Goal: Task Accomplishment & Management: Use online tool/utility

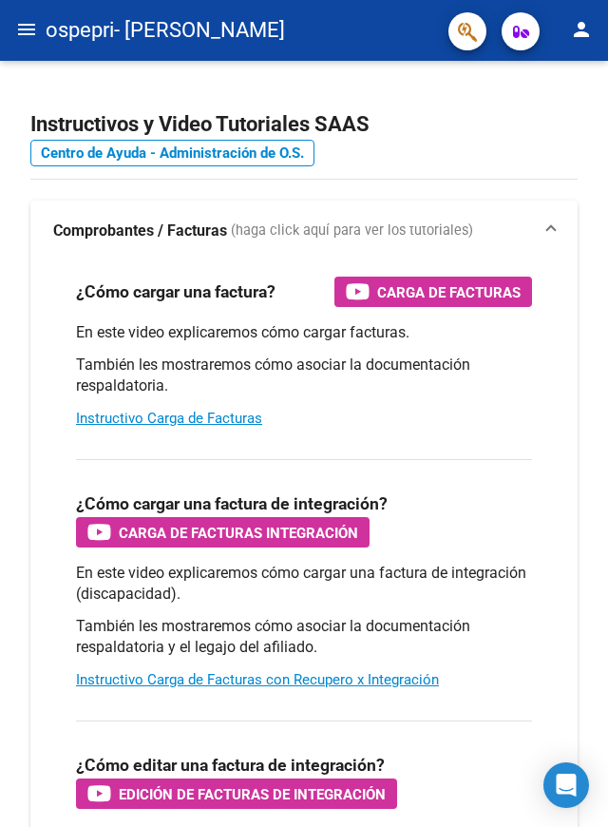
click at [41, 26] on button "menu" at bounding box center [27, 30] width 38 height 38
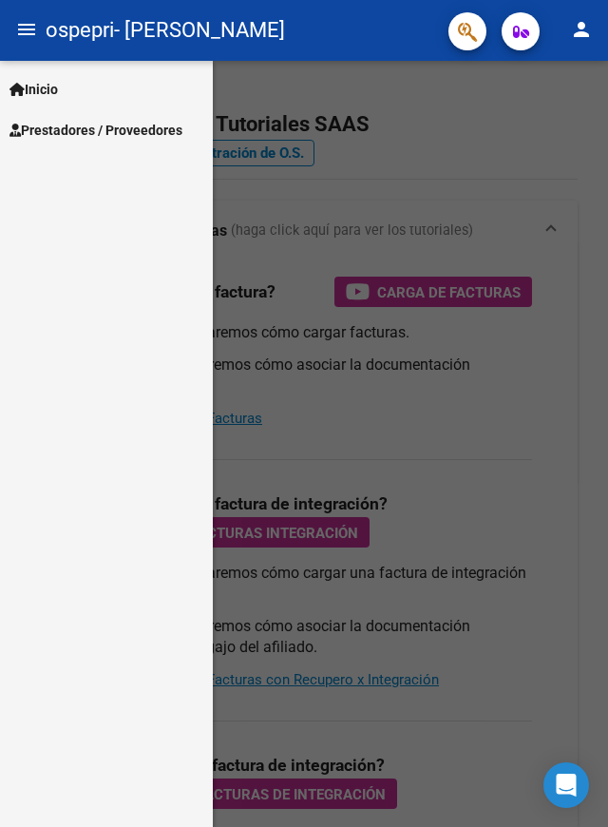
click at [131, 130] on span "Prestadores / Proveedores" at bounding box center [96, 130] width 173 height 21
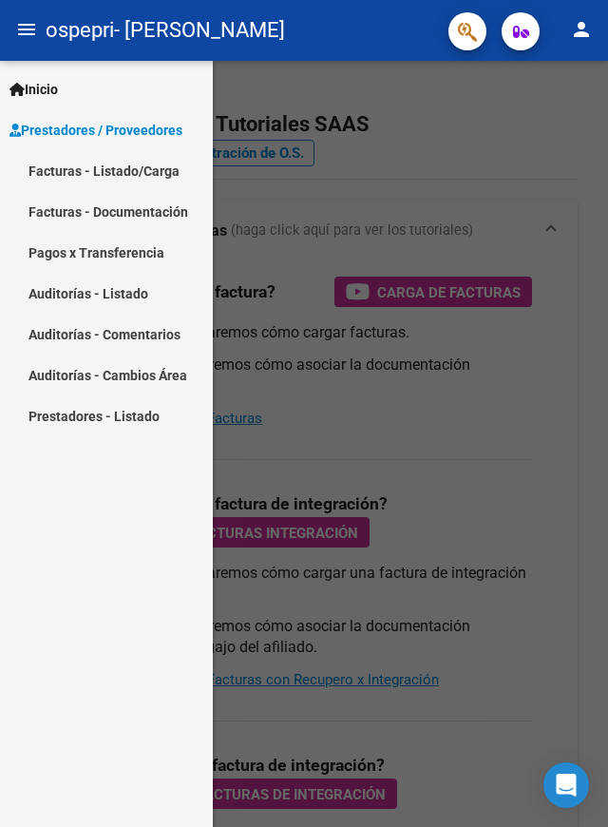
click at [138, 178] on link "Facturas - Listado/Carga" at bounding box center [106, 170] width 213 height 41
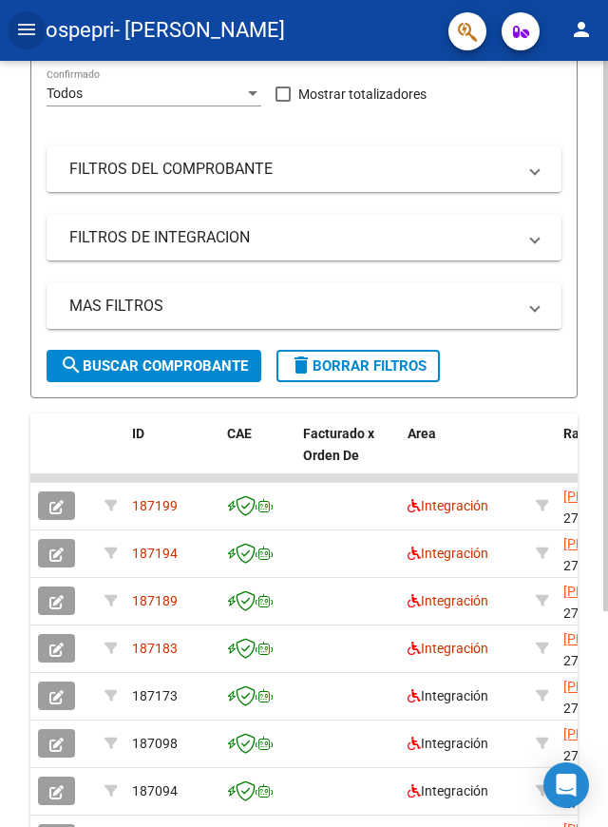
click at [161, 501] on span "187199" at bounding box center [155, 505] width 46 height 15
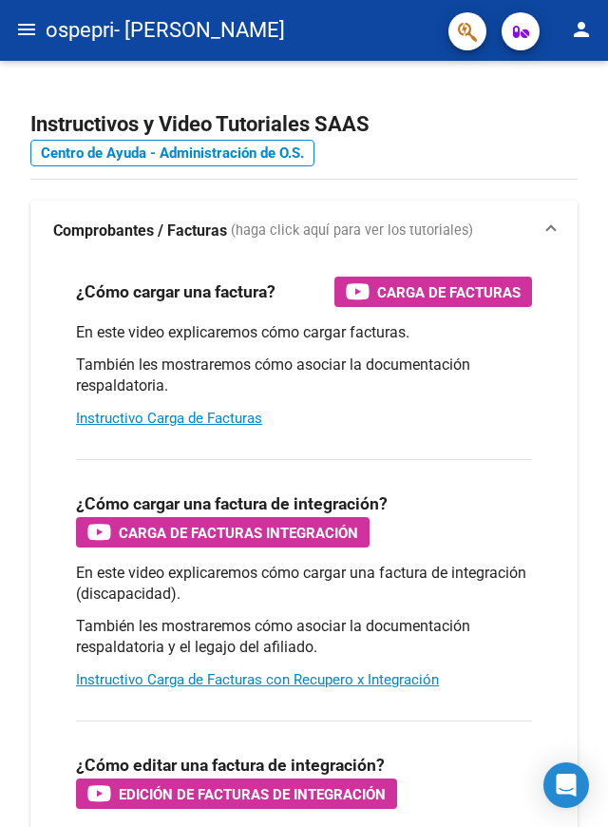
click at [29, 41] on button "menu" at bounding box center [27, 30] width 38 height 38
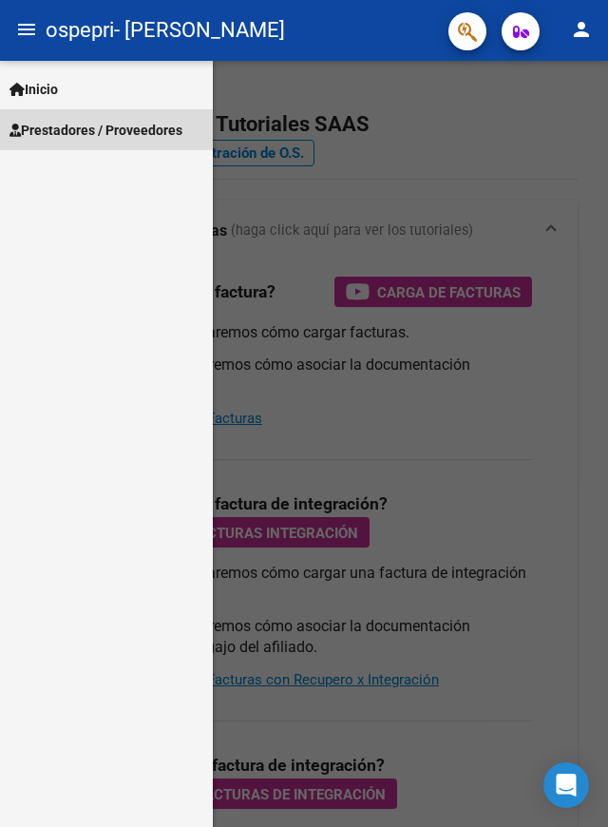
click at [160, 125] on span "Prestadores / Proveedores" at bounding box center [96, 130] width 173 height 21
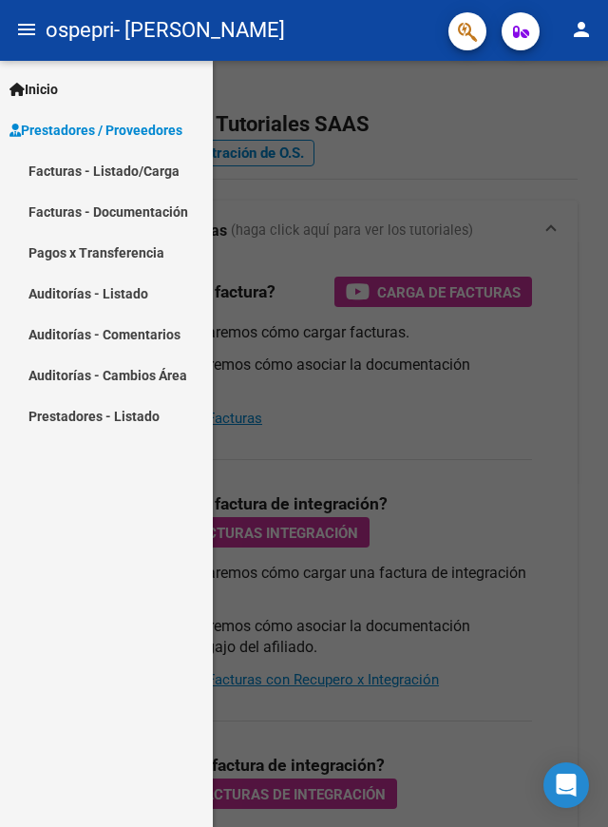
click at [158, 169] on link "Facturas - Listado/Carga" at bounding box center [106, 170] width 213 height 41
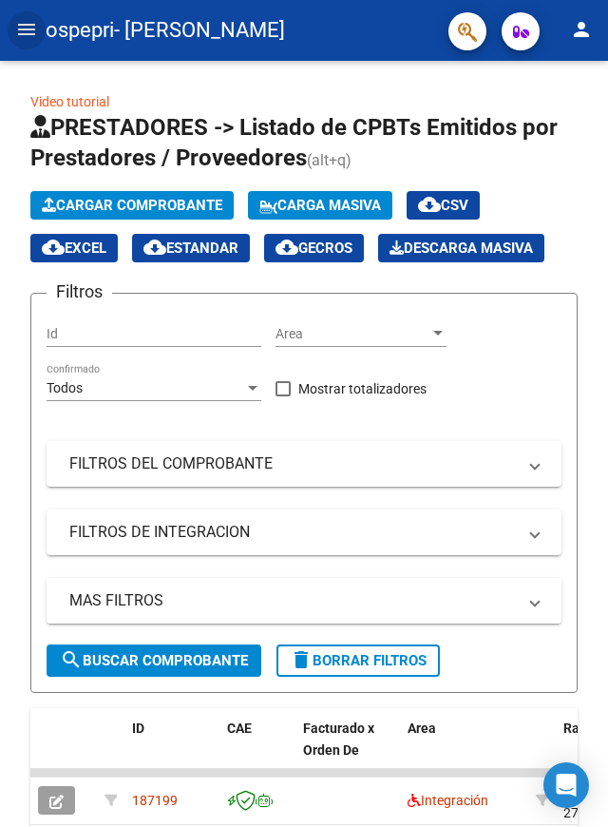
scroll to position [188, 0]
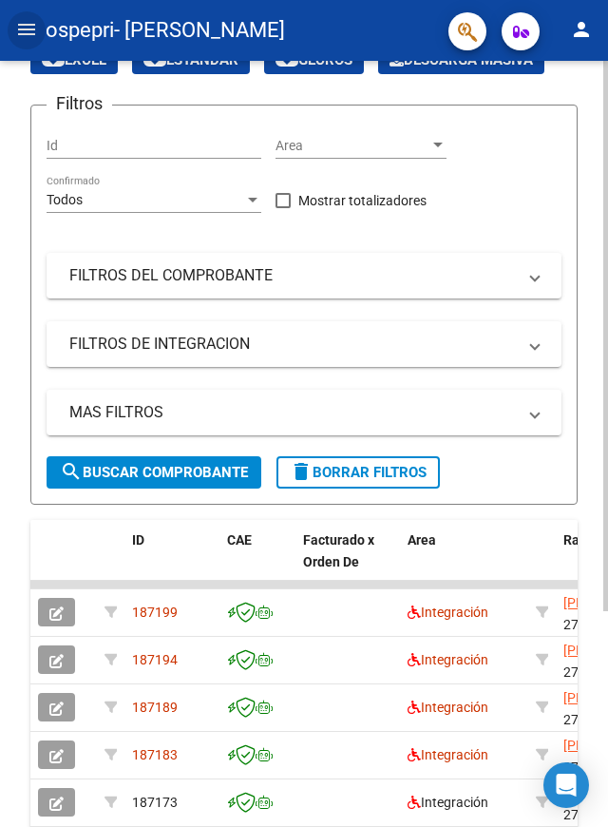
click at [53, 612] on icon "button" at bounding box center [56, 613] width 14 height 14
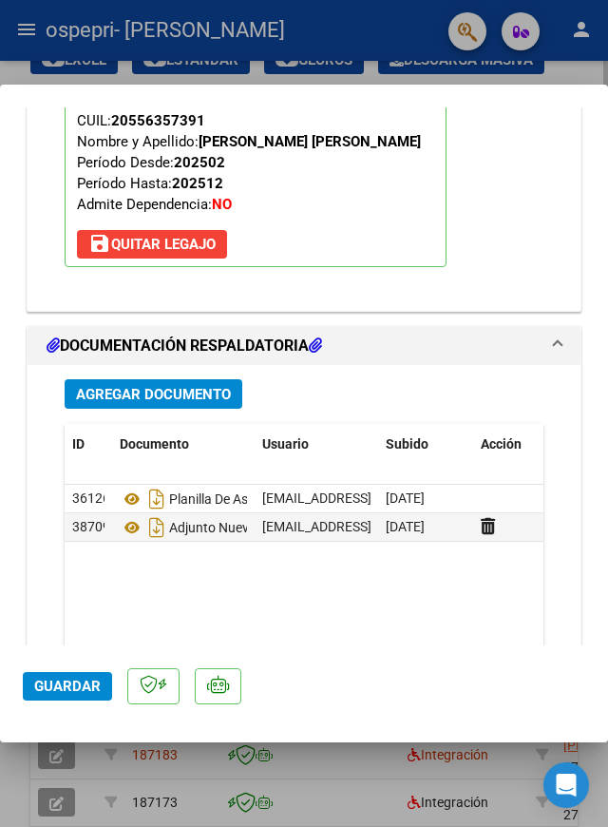
scroll to position [2374, 0]
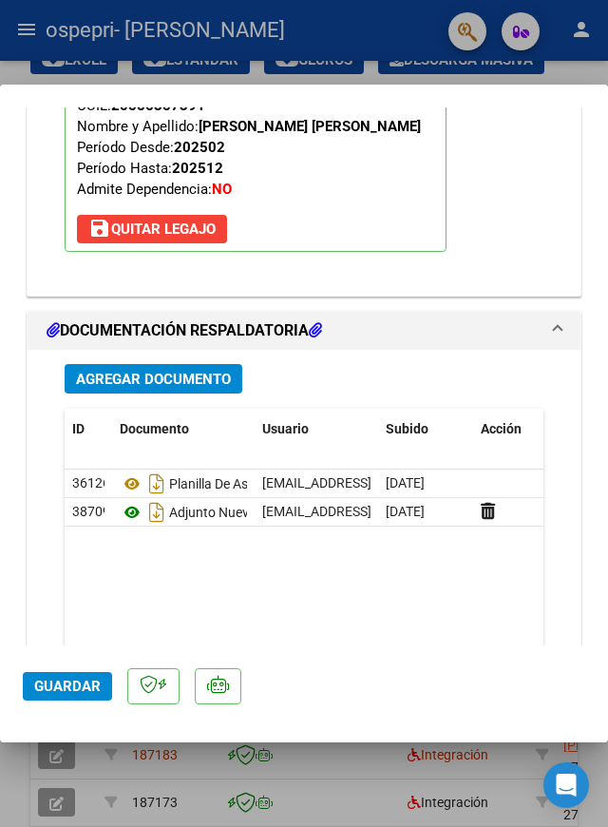
click at [130, 501] on icon at bounding box center [132, 512] width 25 height 23
